Goal: Check status: Check status

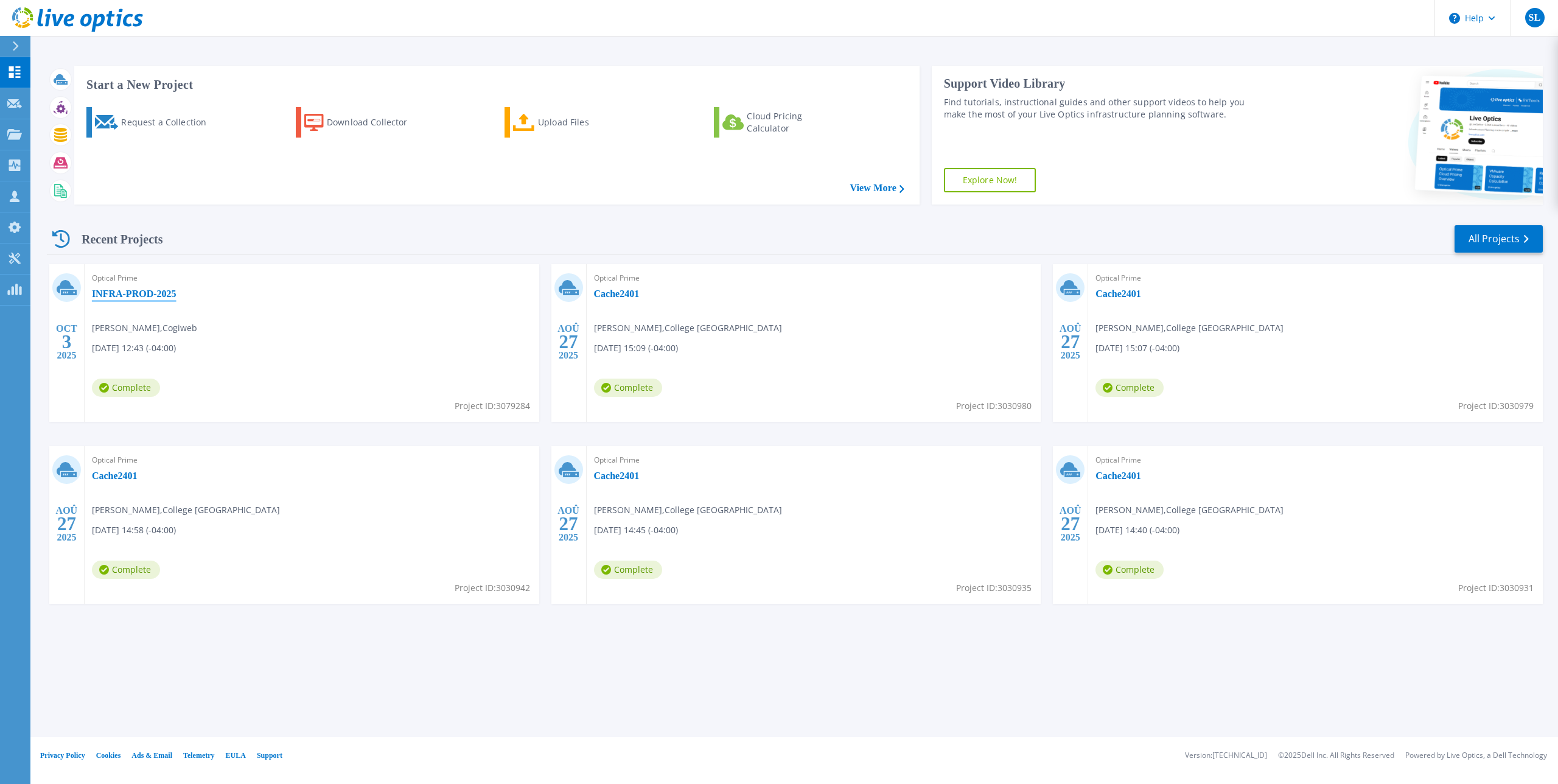
click at [155, 295] on link "INFRA-PROD-2025" at bounding box center [134, 294] width 85 height 12
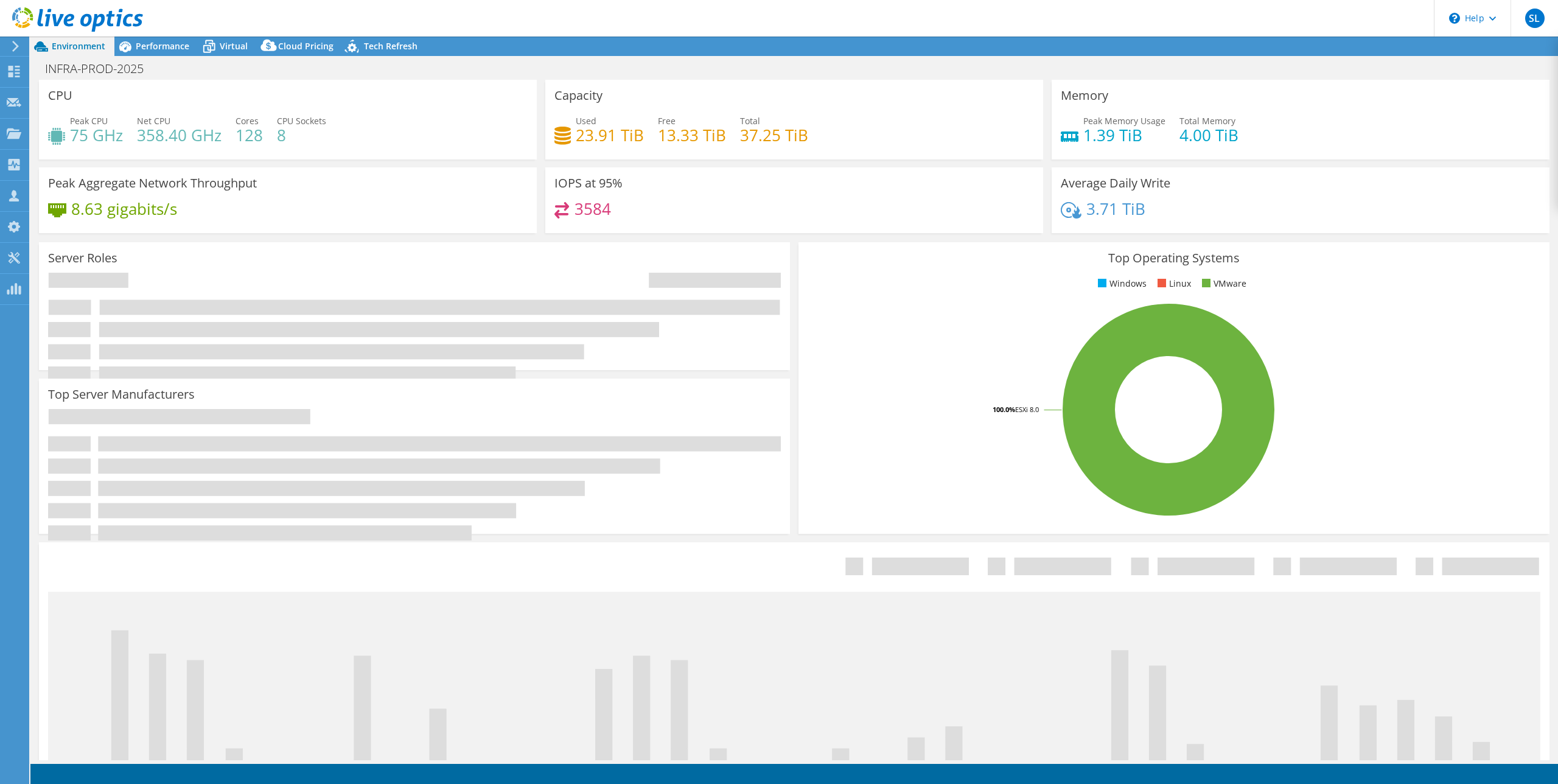
select select "USD"
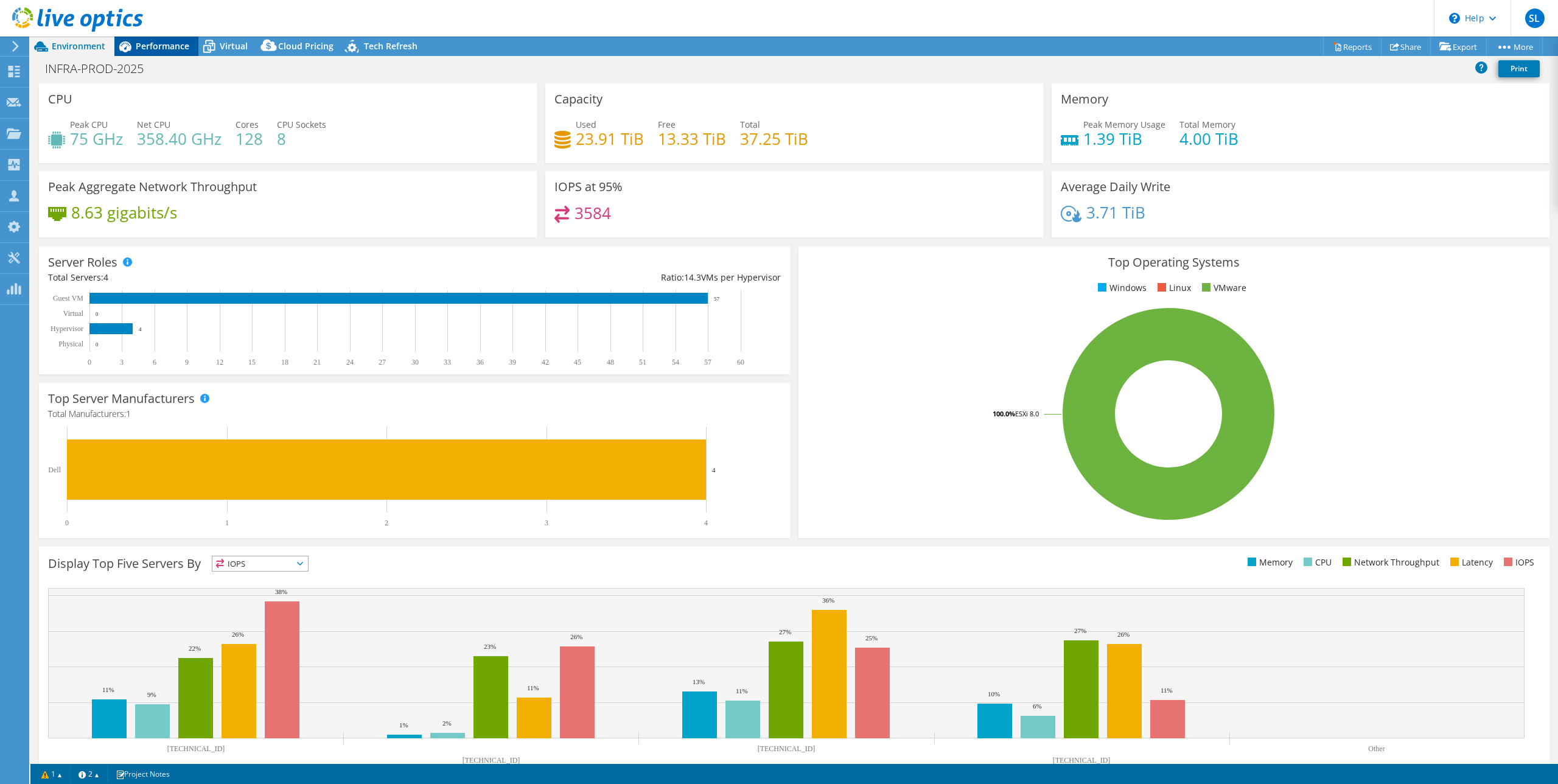
click at [148, 46] on span "Performance" at bounding box center [162, 46] width 54 height 12
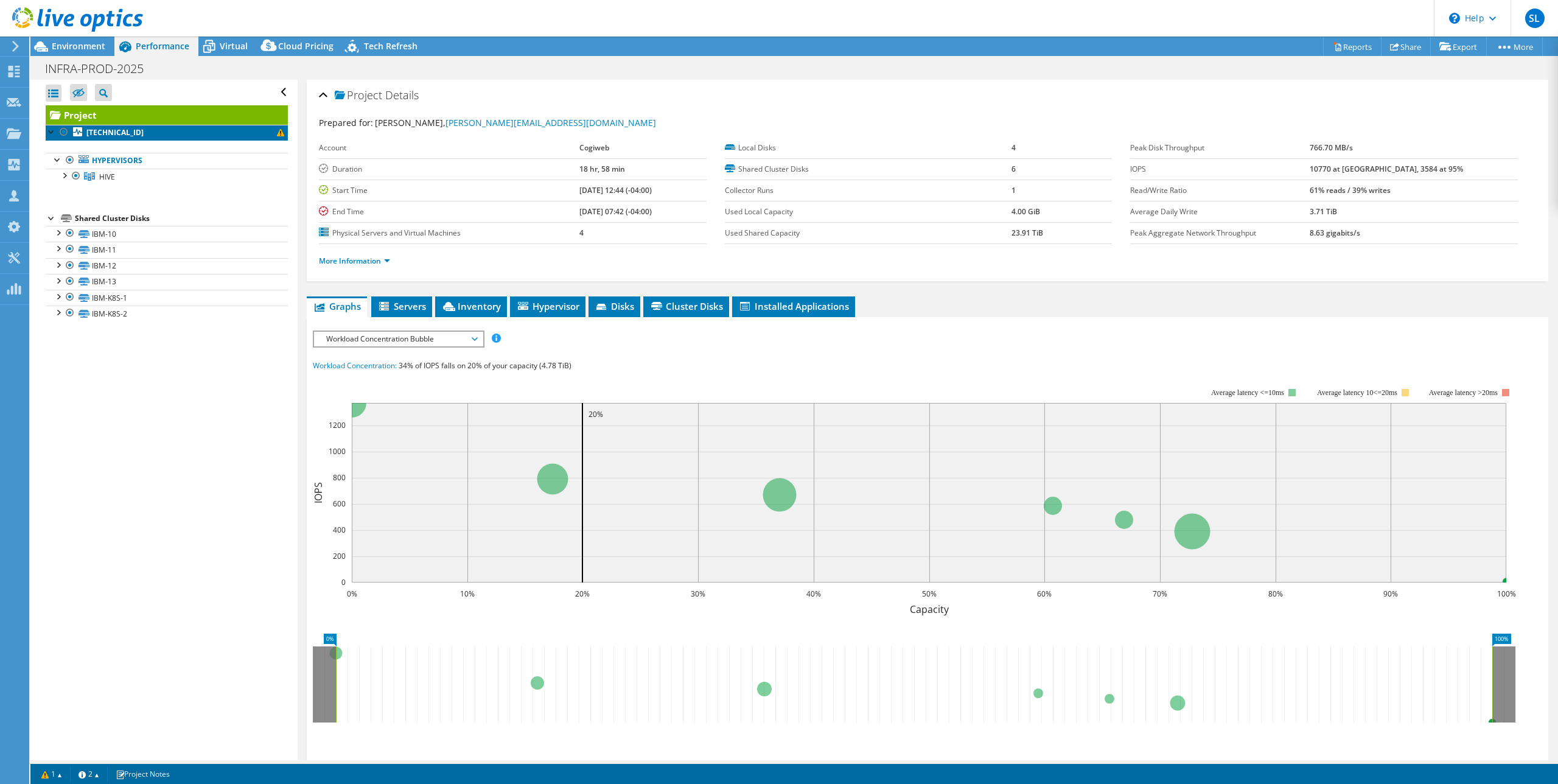
click at [277, 133] on span at bounding box center [280, 132] width 8 height 7
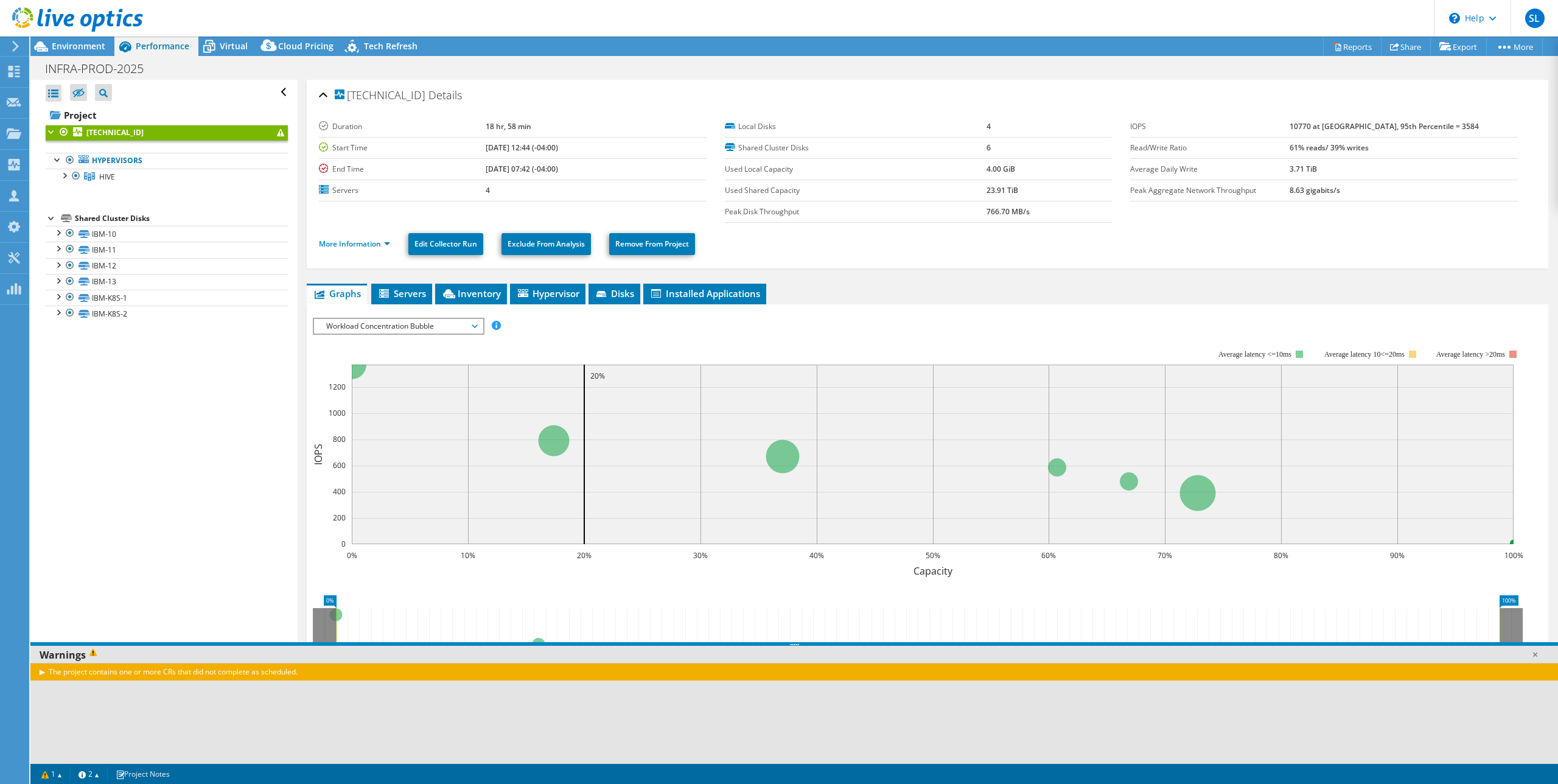
click at [42, 673] on div "The project contains one or more CRs that did not complete as scheduled." at bounding box center [794, 672] width 1527 height 18
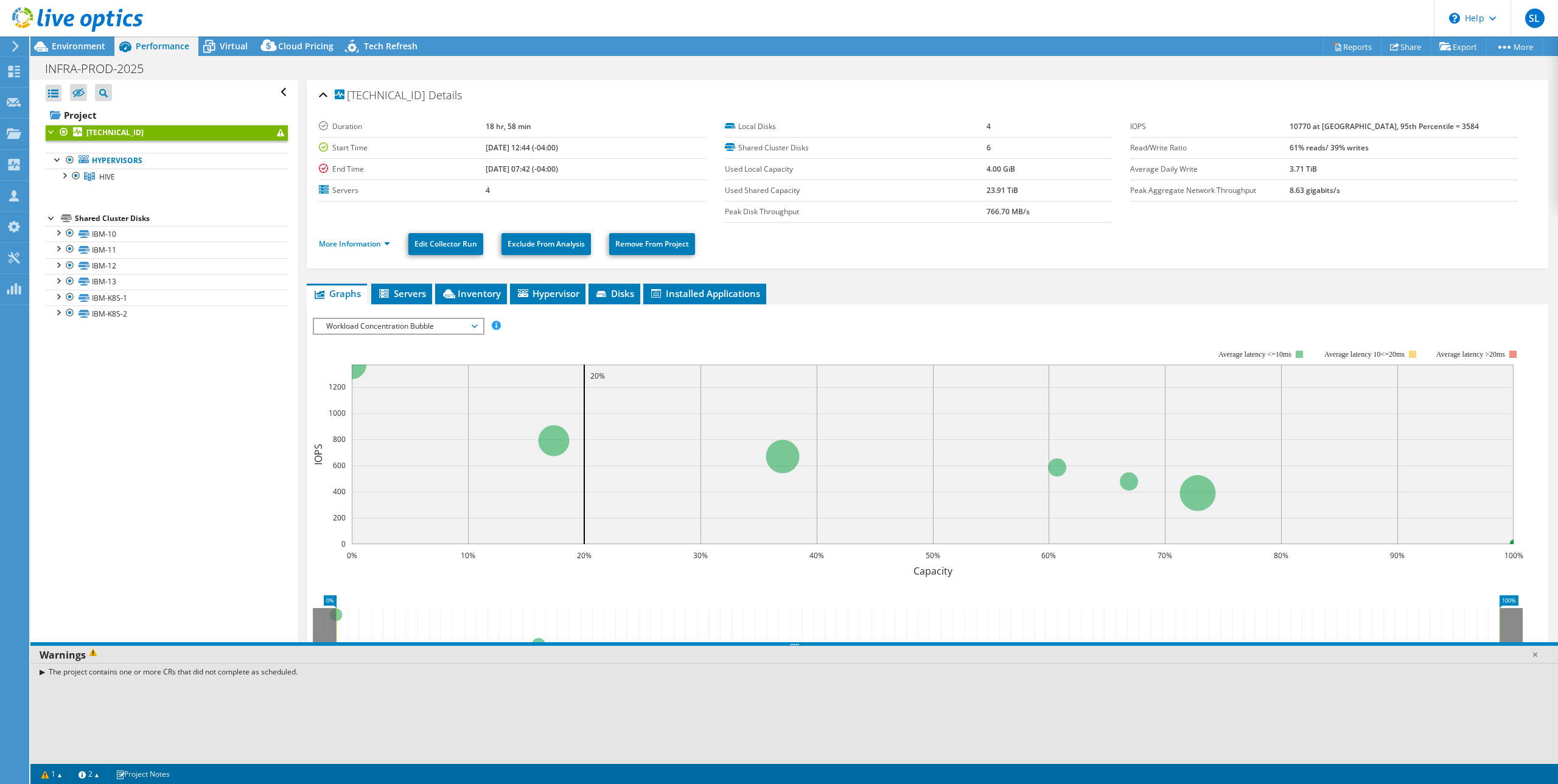
click at [42, 672] on div "The project contains one or more CRs that did not complete as scheduled." at bounding box center [794, 672] width 1527 height 18
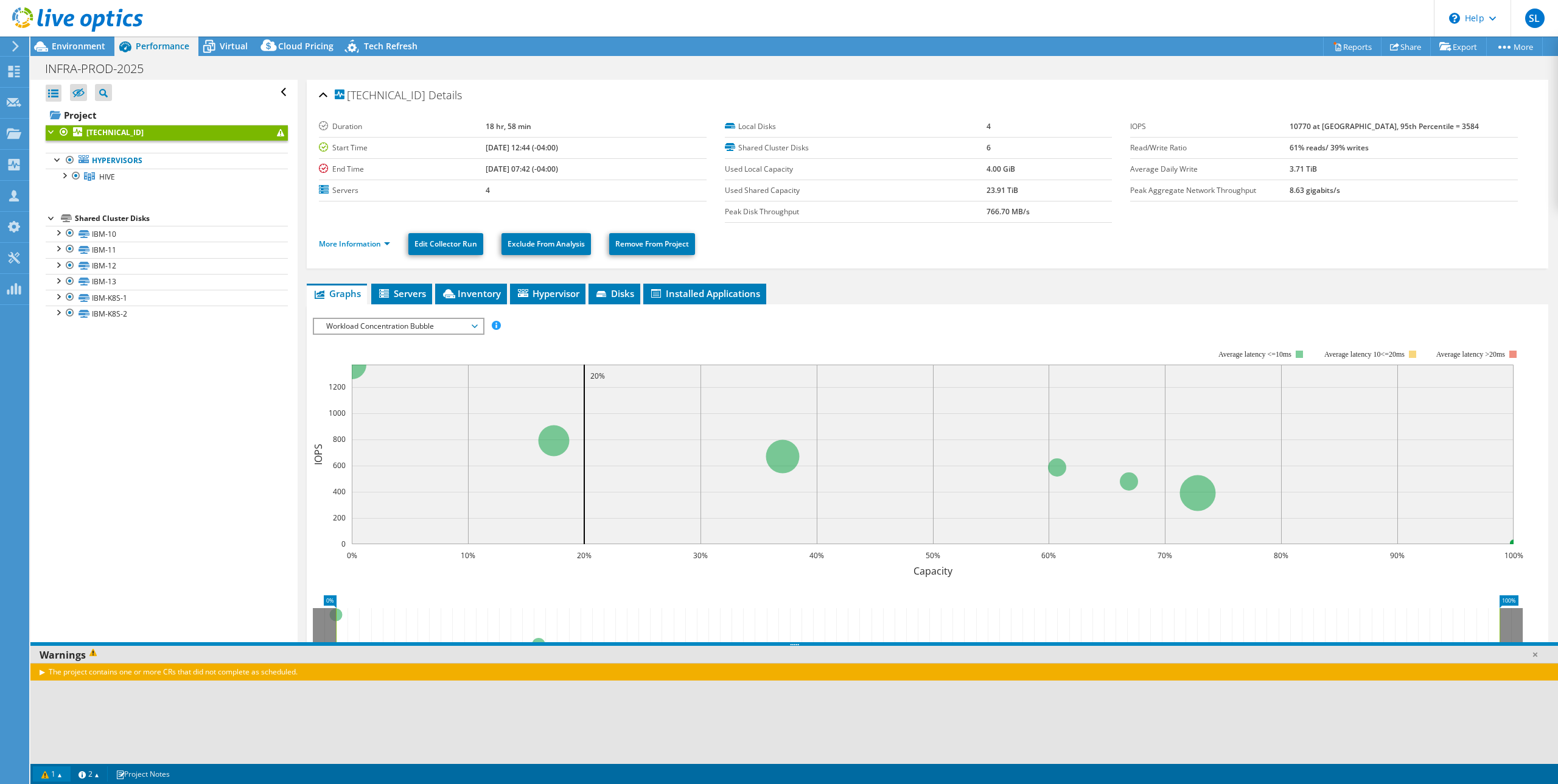
click at [59, 773] on link "1" at bounding box center [51, 774] width 38 height 15
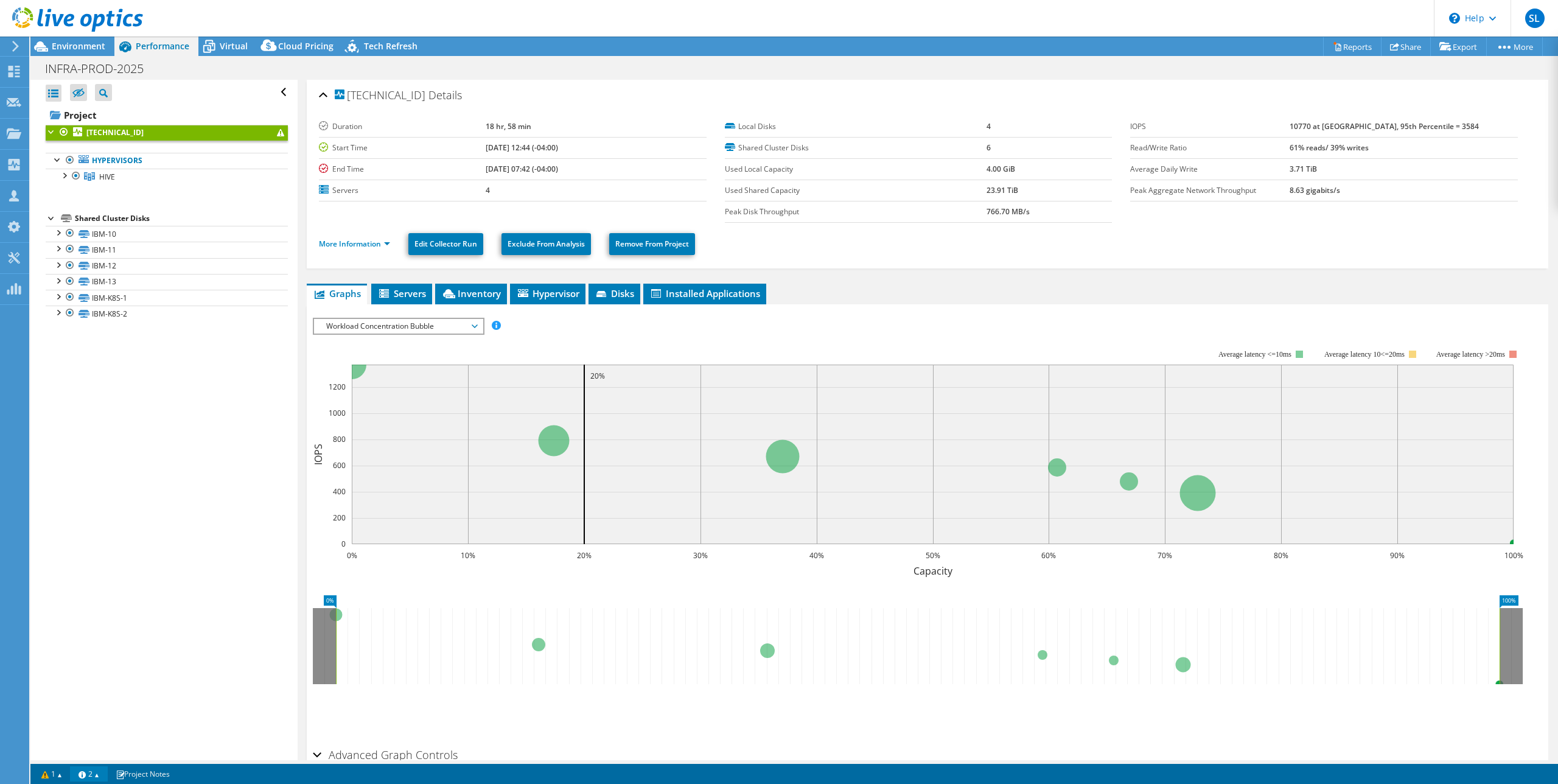
click at [102, 774] on link "2" at bounding box center [89, 774] width 38 height 15
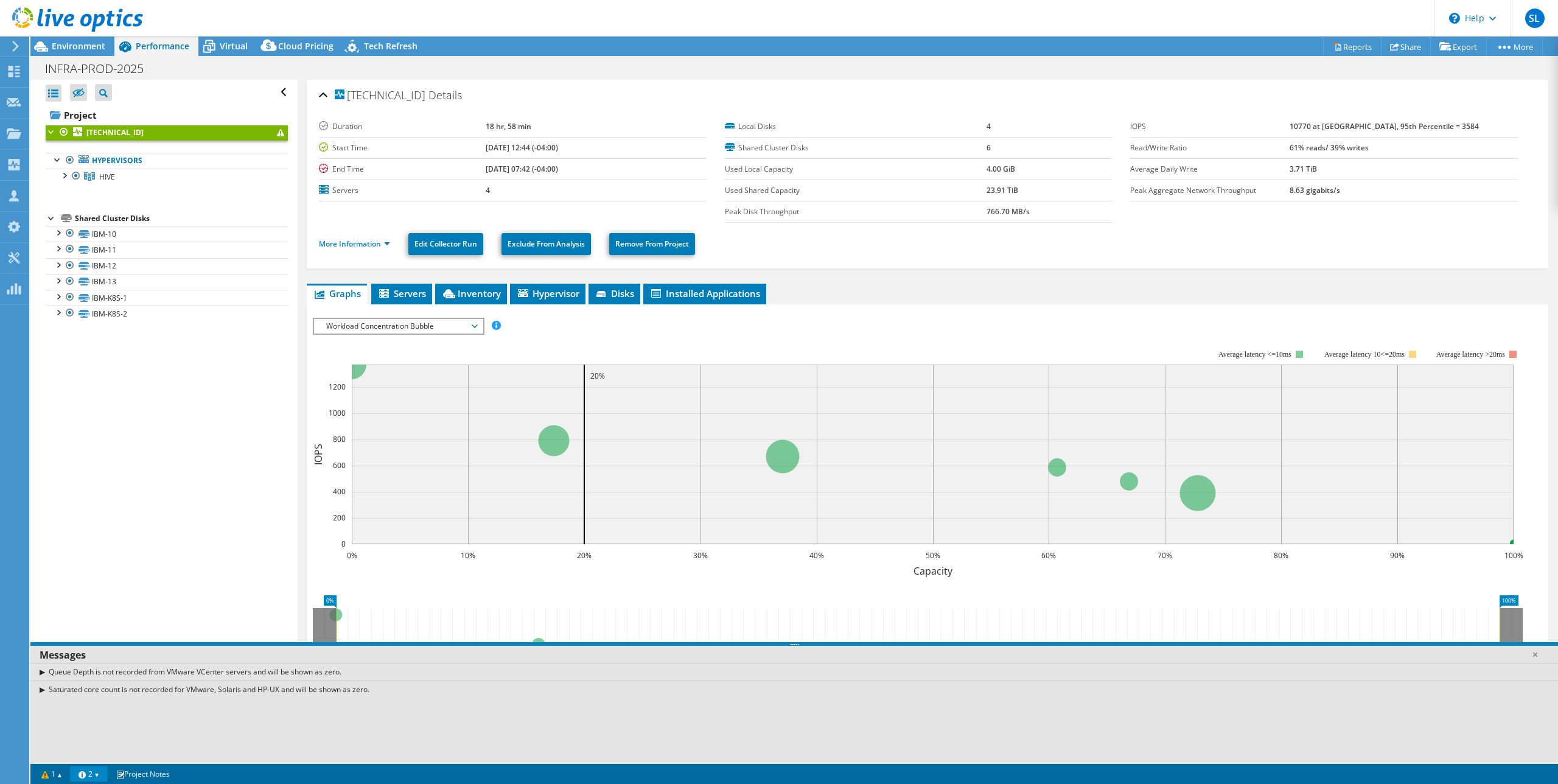
click at [102, 774] on link "2" at bounding box center [89, 774] width 38 height 15
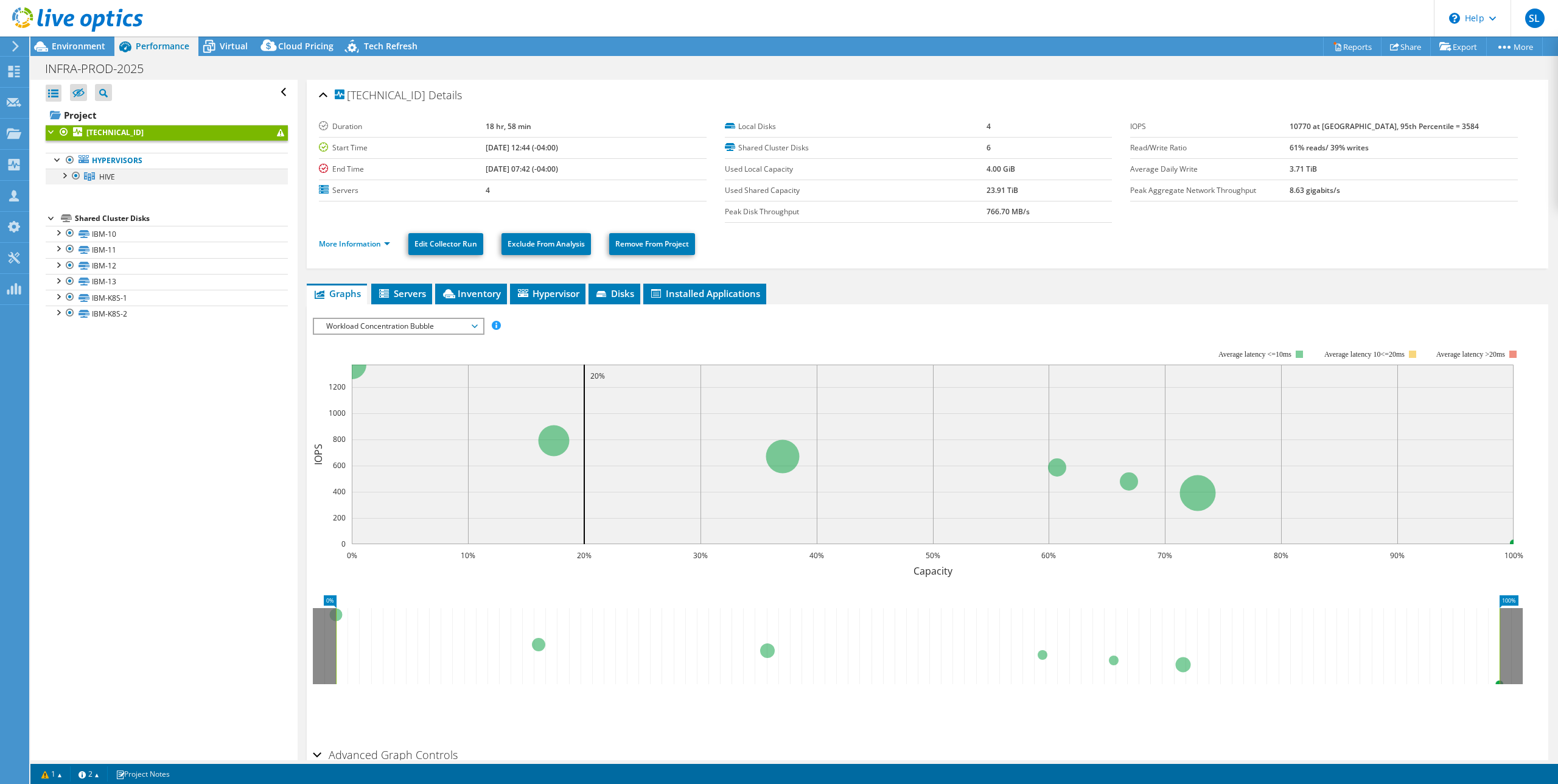
click at [65, 177] on div at bounding box center [64, 175] width 12 height 12
click at [389, 245] on link "More Information" at bounding box center [355, 243] width 71 height 10
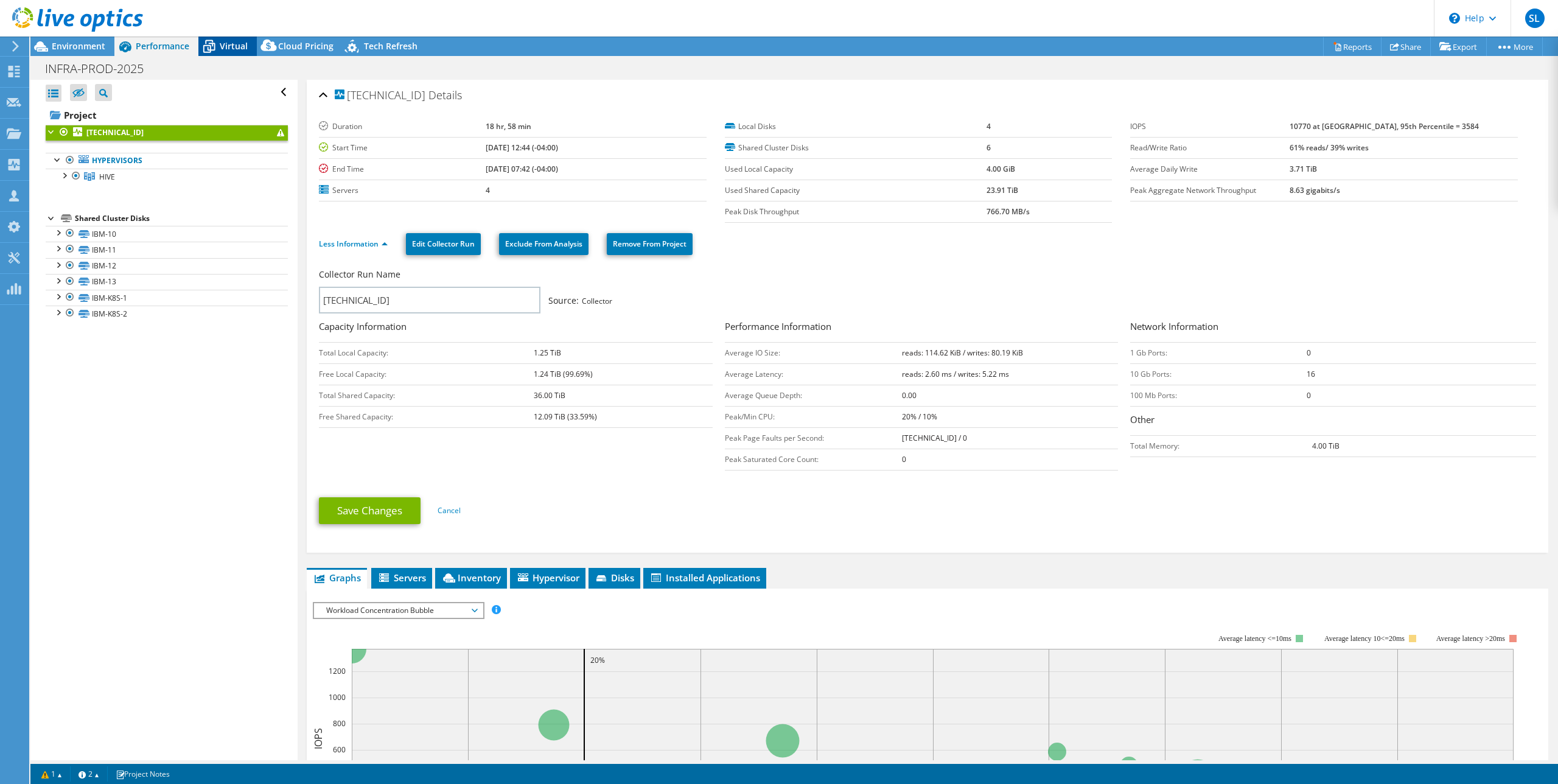
click at [218, 40] on icon at bounding box center [209, 46] width 21 height 21
